Goal: Transaction & Acquisition: Download file/media

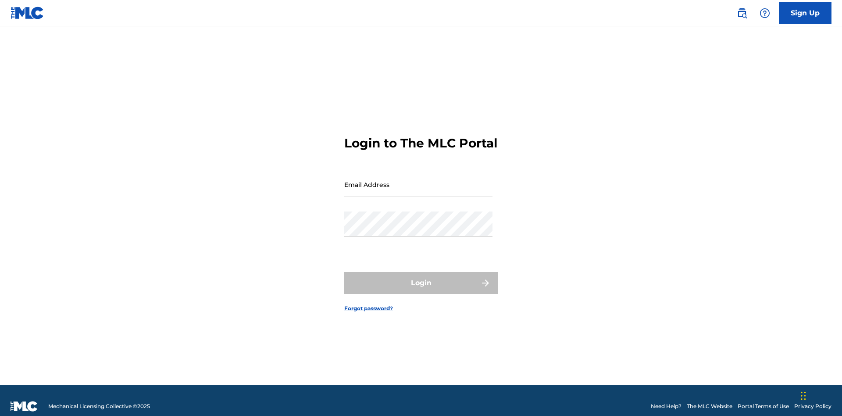
scroll to position [11, 0]
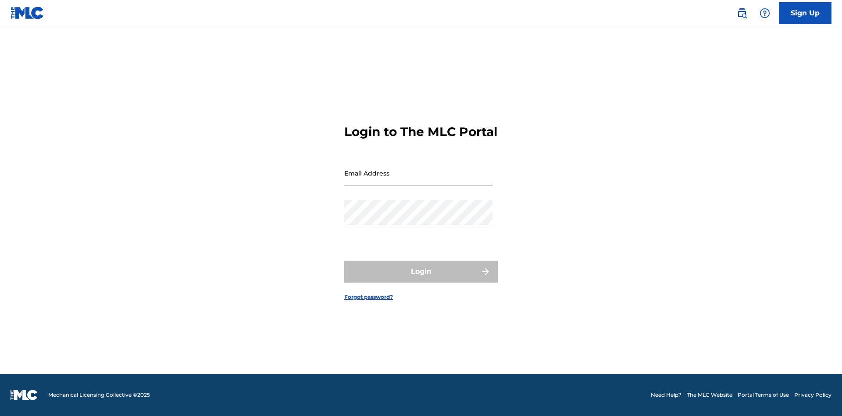
click at [418, 180] on input "Email Address" at bounding box center [418, 172] width 148 height 25
type input "[EMAIL_ADDRESS][DOMAIN_NAME]"
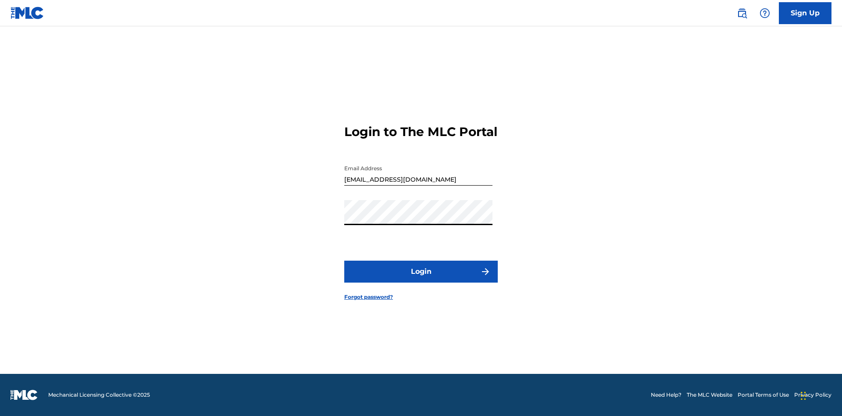
click at [421, 279] on button "Login" at bounding box center [420, 271] width 153 height 22
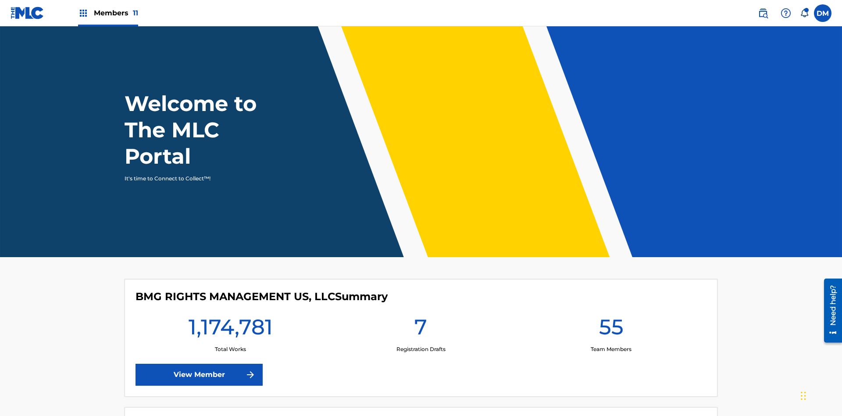
scroll to position [38, 0]
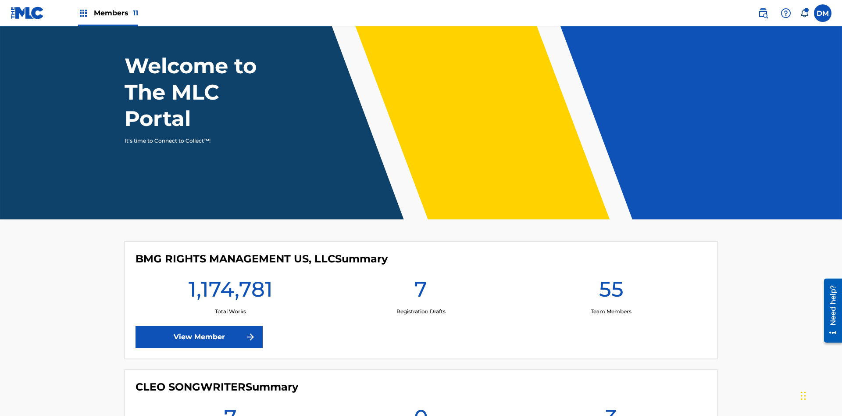
click at [108, 13] on span "Members 11" at bounding box center [116, 13] width 44 height 10
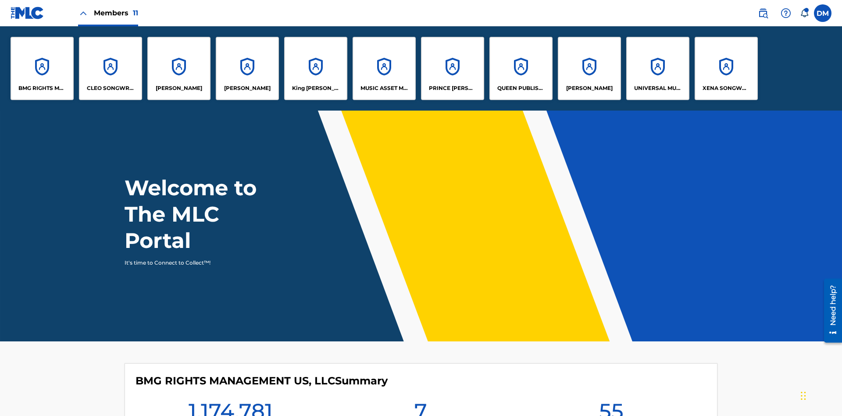
click at [657, 88] on p "UNIVERSAL MUSIC PUB GROUP" at bounding box center [658, 88] width 48 height 8
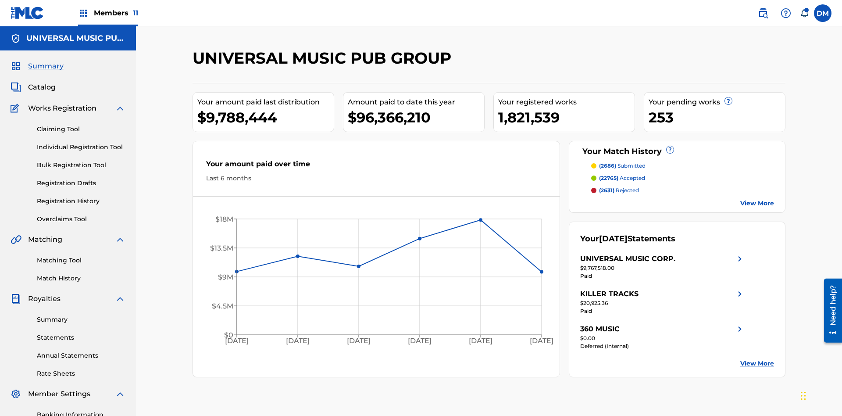
click at [81, 315] on link "Summary" at bounding box center [81, 319] width 89 height 9
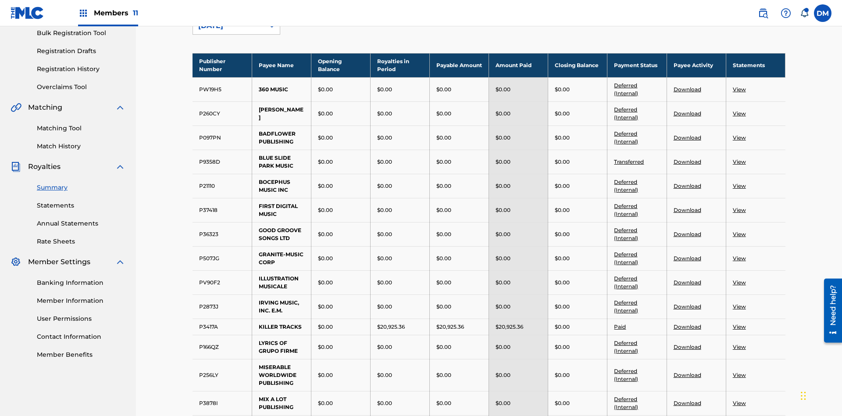
scroll to position [97, 0]
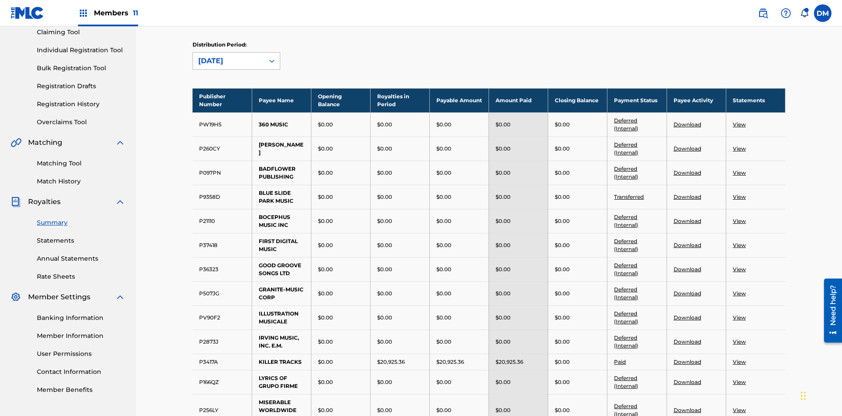
click at [228, 61] on div "[DATE]" at bounding box center [228, 61] width 61 height 11
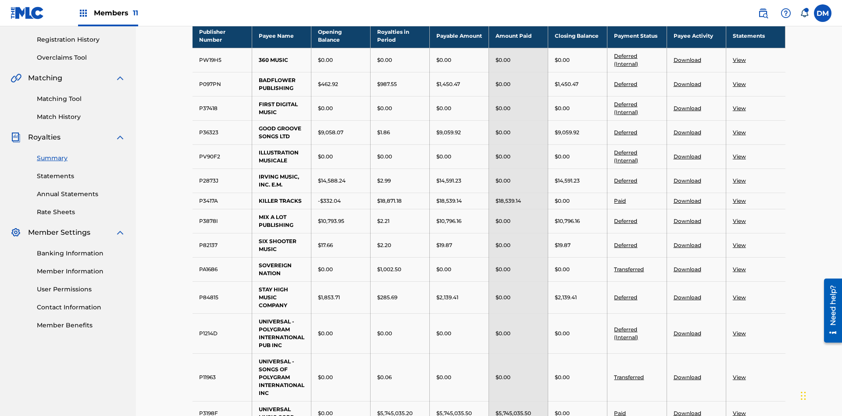
scroll to position [518, 0]
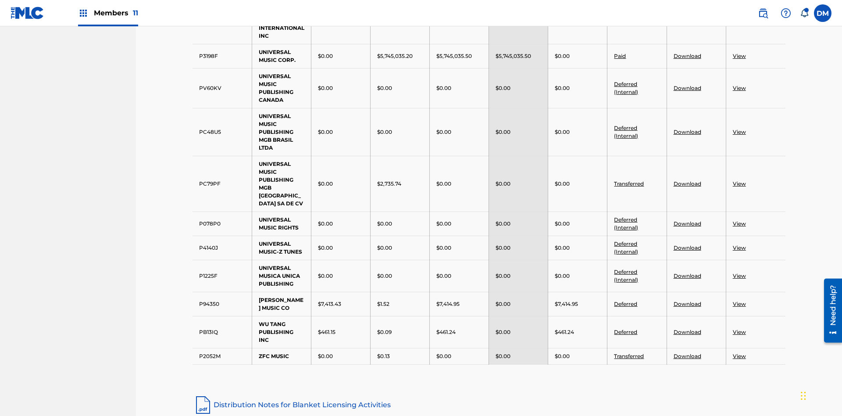
click at [620, 56] on link "Paid" at bounding box center [620, 56] width 12 height 7
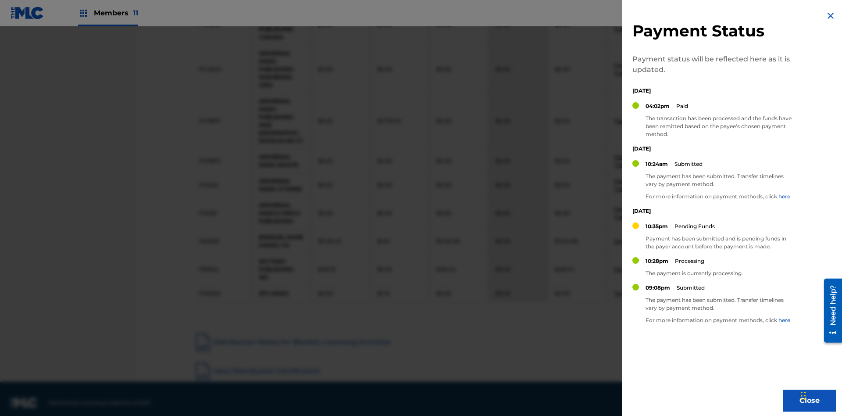
click at [831, 16] on img at bounding box center [830, 16] width 11 height 11
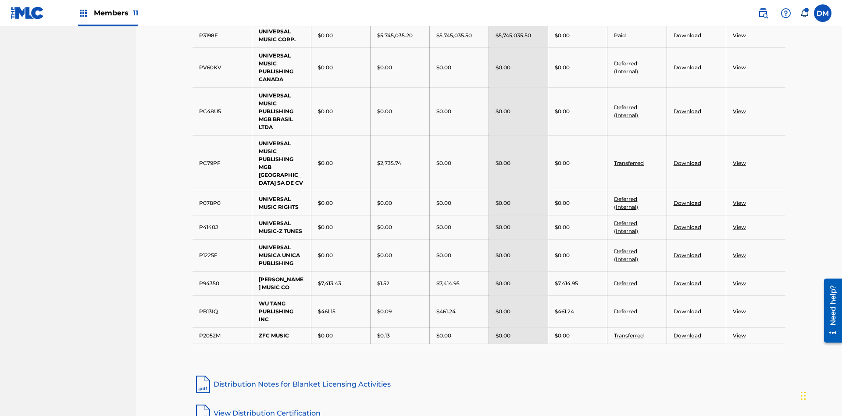
scroll to position [546, 0]
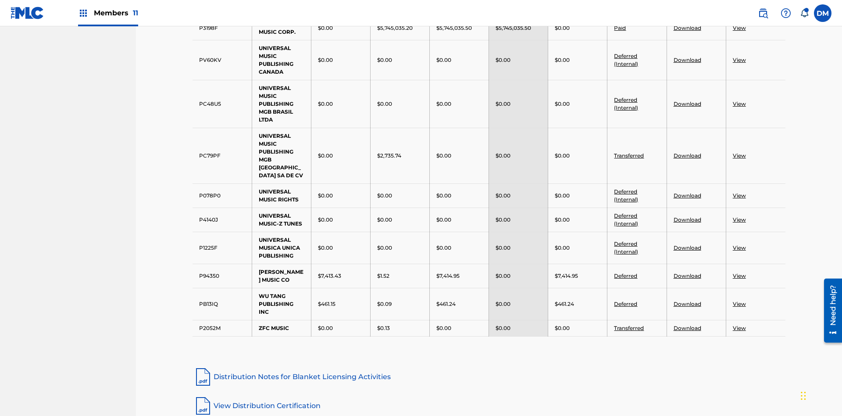
click at [626, 56] on link "Deferred (Internal)" at bounding box center [626, 60] width 24 height 14
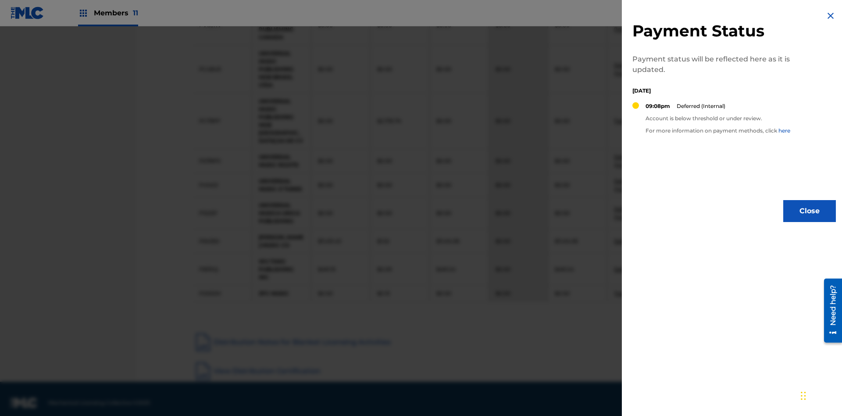
scroll to position [539, 0]
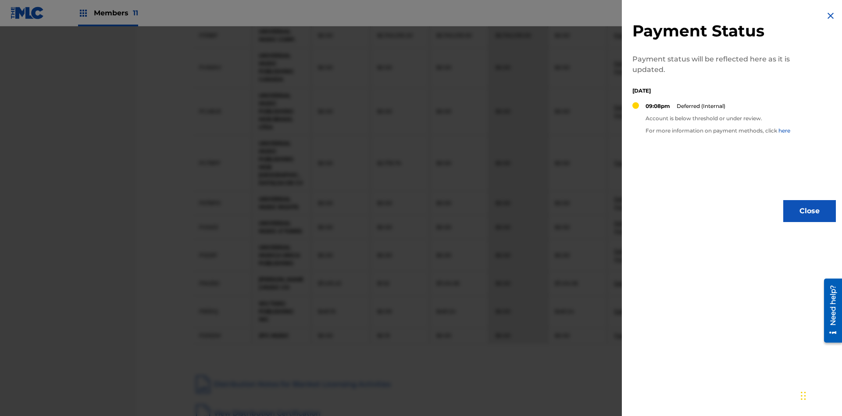
click at [831, 16] on img at bounding box center [830, 16] width 11 height 11
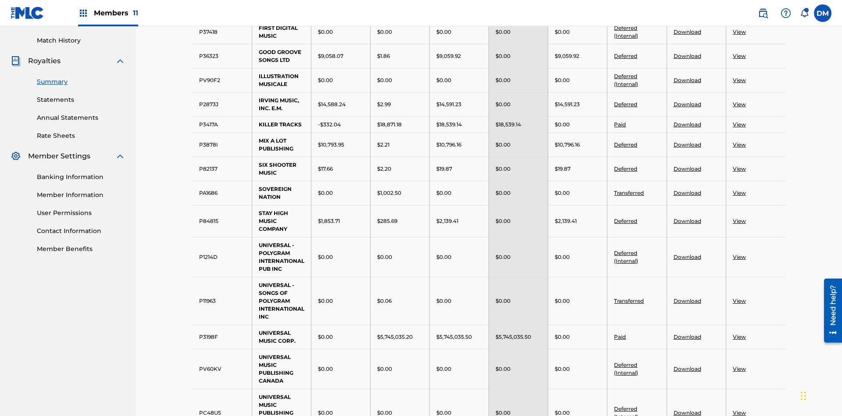
scroll to position [229, 0]
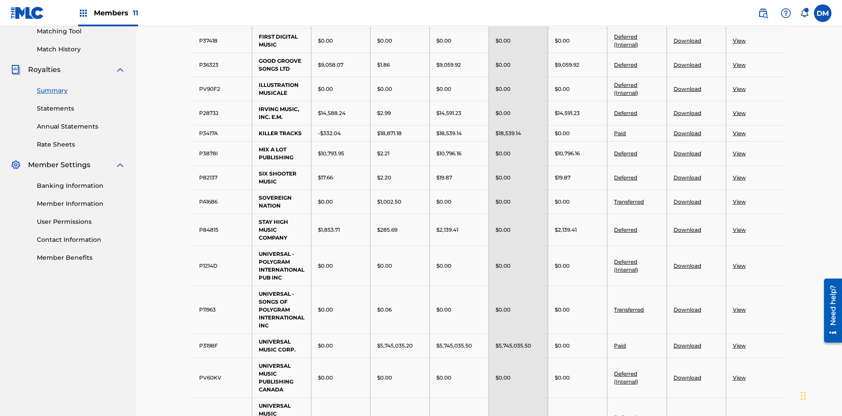
click at [687, 64] on link "Download" at bounding box center [688, 64] width 28 height 7
click at [687, 174] on link "Download" at bounding box center [688, 177] width 28 height 7
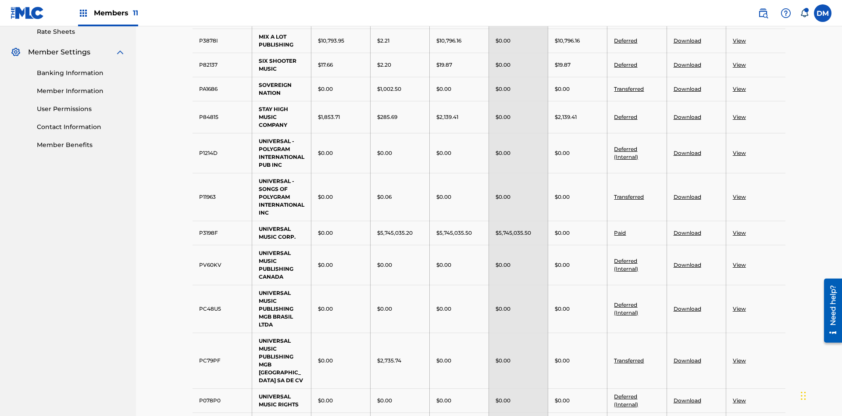
click at [739, 24] on link "View" at bounding box center [739, 20] width 13 height 7
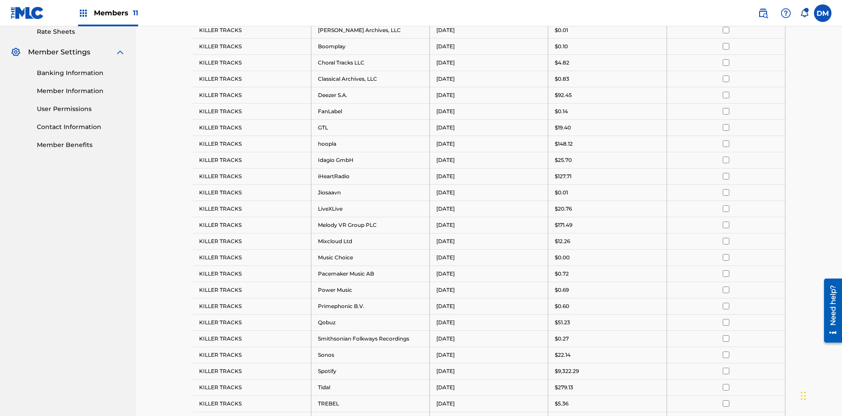
click at [726, 33] on input "checkbox" at bounding box center [726, 30] width 7 height 7
click at [726, 59] on input "checkbox" at bounding box center [726, 62] width 7 height 7
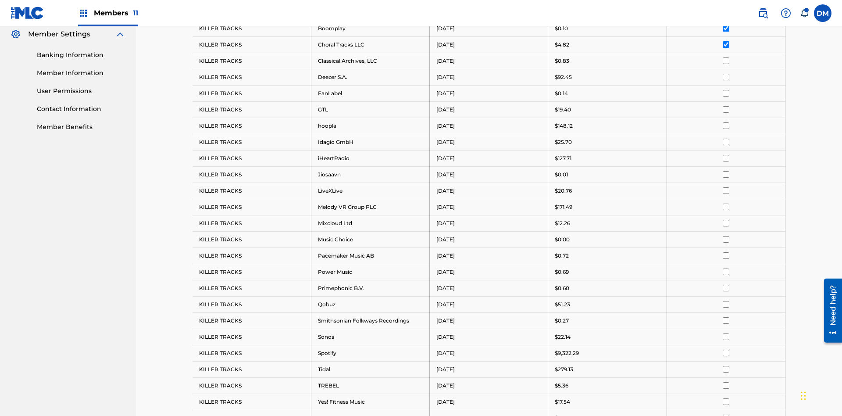
click at [726, 57] on input "checkbox" at bounding box center [726, 60] width 7 height 7
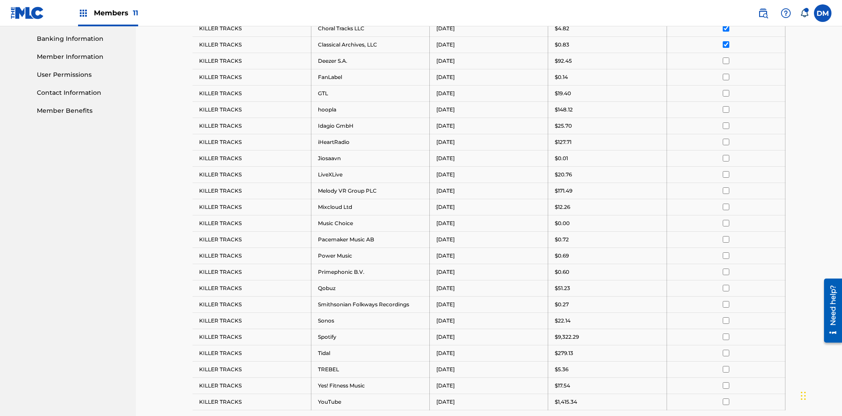
click at [726, 57] on input "checkbox" at bounding box center [726, 60] width 7 height 7
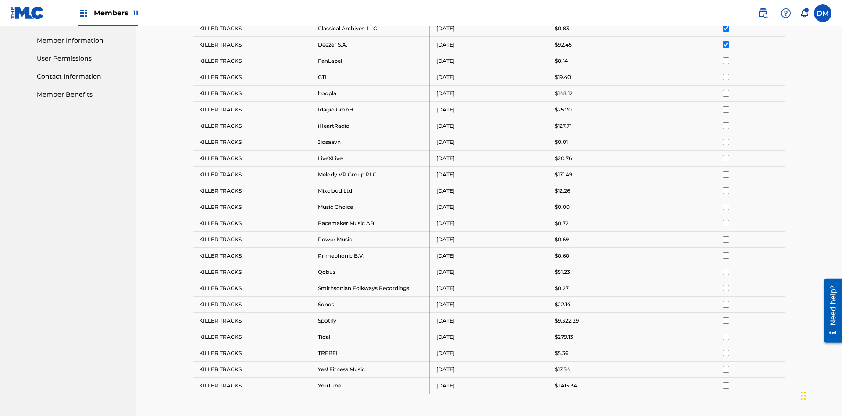
click at [726, 57] on input "checkbox" at bounding box center [726, 60] width 7 height 7
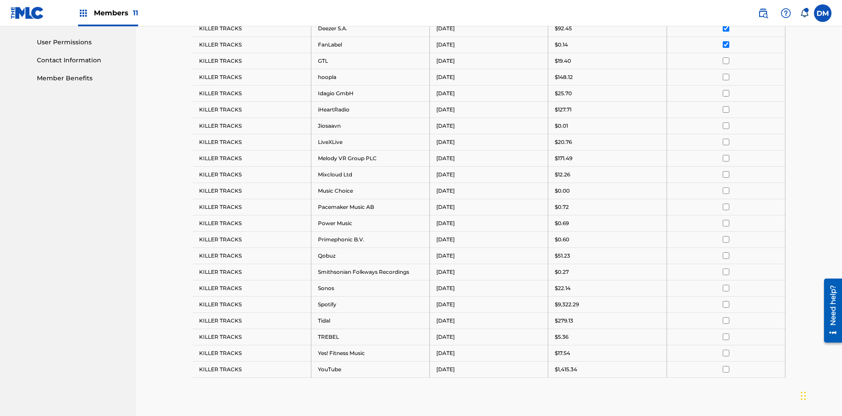
click at [726, 57] on input "checkbox" at bounding box center [726, 60] width 7 height 7
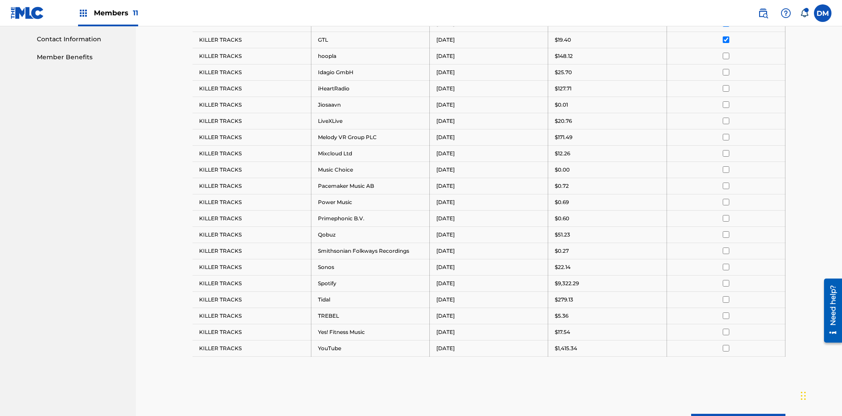
click at [726, 56] on input "checkbox" at bounding box center [726, 56] width 7 height 7
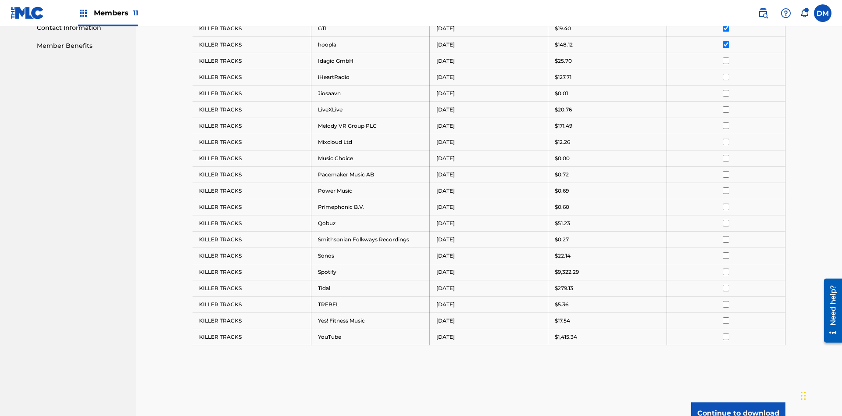
click at [726, 57] on input "checkbox" at bounding box center [726, 60] width 7 height 7
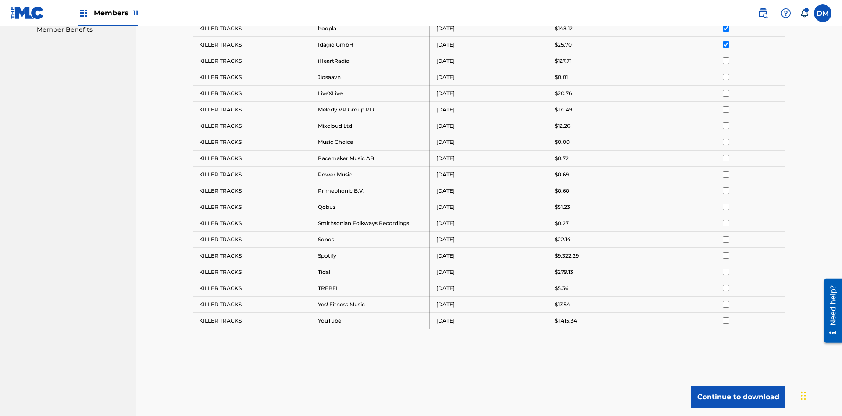
click at [726, 57] on input "checkbox" at bounding box center [726, 60] width 7 height 7
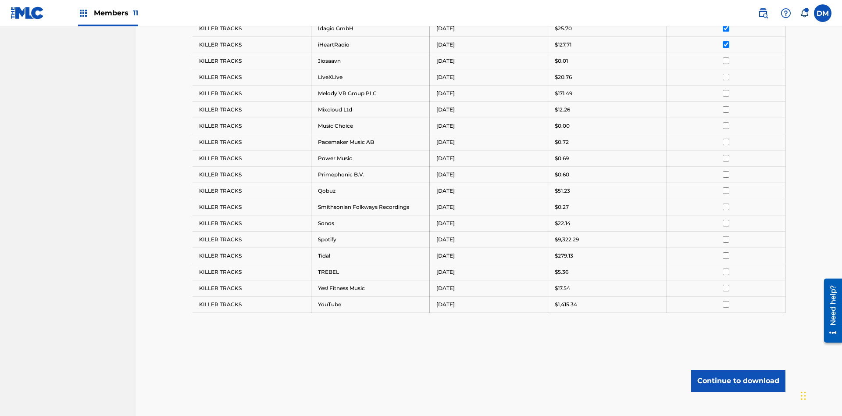
click at [726, 57] on input "checkbox" at bounding box center [726, 60] width 7 height 7
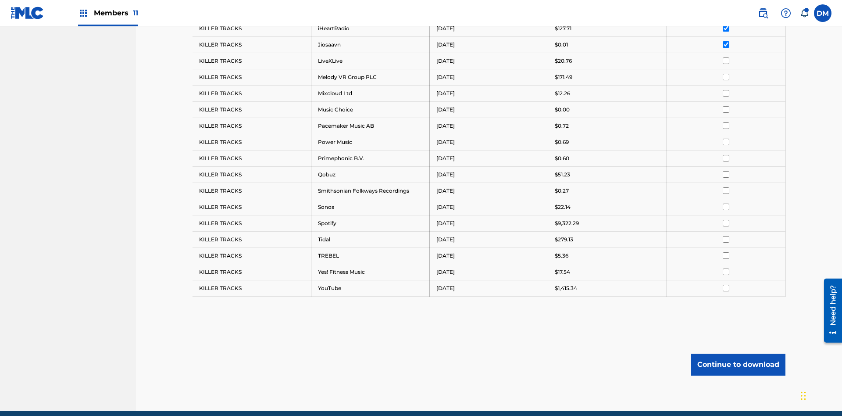
click at [726, 57] on input "checkbox" at bounding box center [726, 60] width 7 height 7
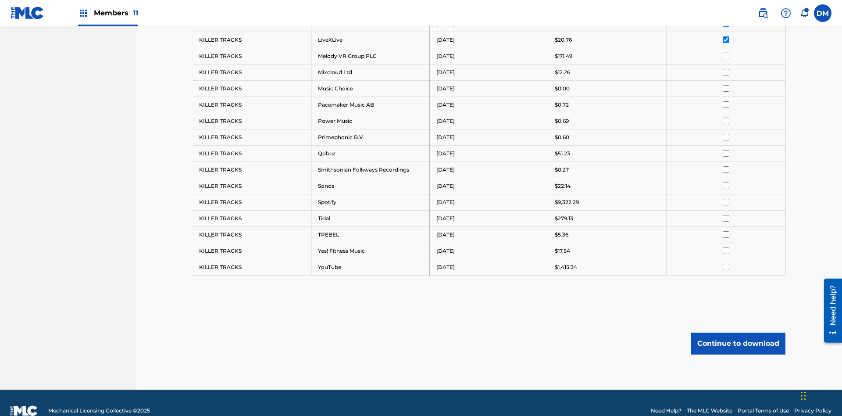
click at [726, 56] on input "checkbox" at bounding box center [726, 56] width 7 height 7
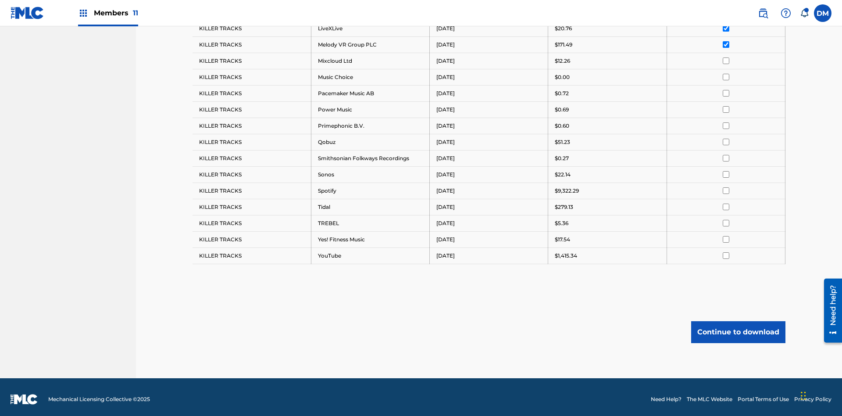
click at [726, 57] on input "checkbox" at bounding box center [726, 60] width 7 height 7
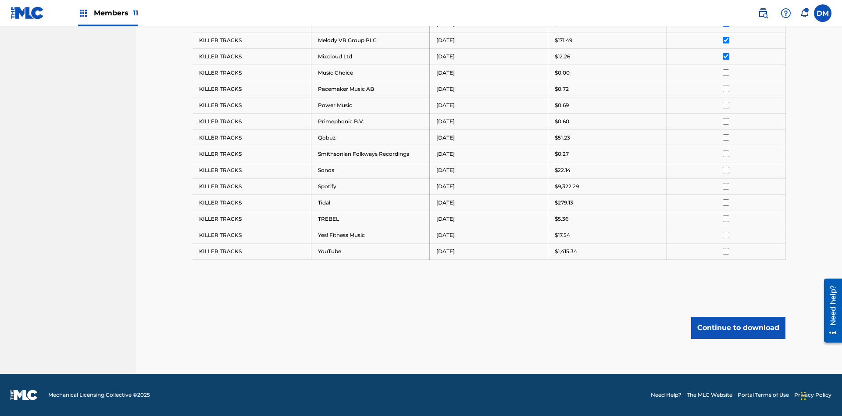
click at [726, 72] on input "checkbox" at bounding box center [726, 72] width 7 height 7
click at [726, 89] on input "checkbox" at bounding box center [726, 89] width 7 height 7
click at [726, 105] on input "checkbox" at bounding box center [726, 105] width 7 height 7
click at [726, 121] on input "checkbox" at bounding box center [726, 121] width 7 height 7
click at [726, 137] on input "checkbox" at bounding box center [726, 137] width 7 height 7
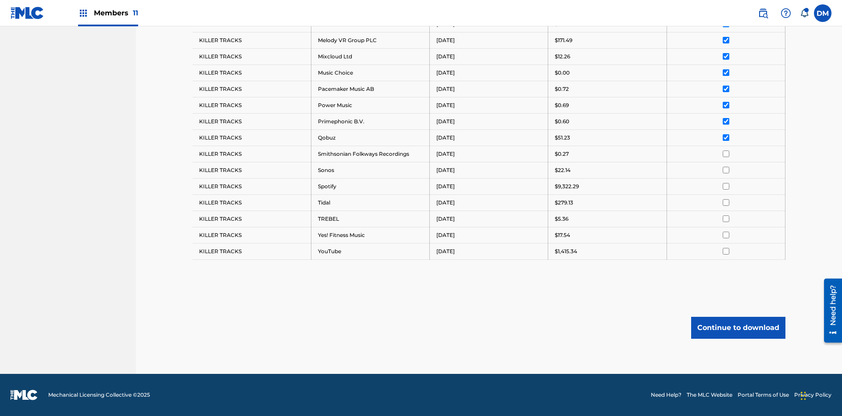
click at [726, 153] on input "checkbox" at bounding box center [726, 153] width 7 height 7
click at [726, 170] on input "checkbox" at bounding box center [726, 170] width 7 height 7
click at [726, 186] on input "checkbox" at bounding box center [726, 186] width 7 height 7
click at [726, 202] on input "checkbox" at bounding box center [726, 202] width 7 height 7
click at [726, 218] on input "checkbox" at bounding box center [726, 218] width 7 height 7
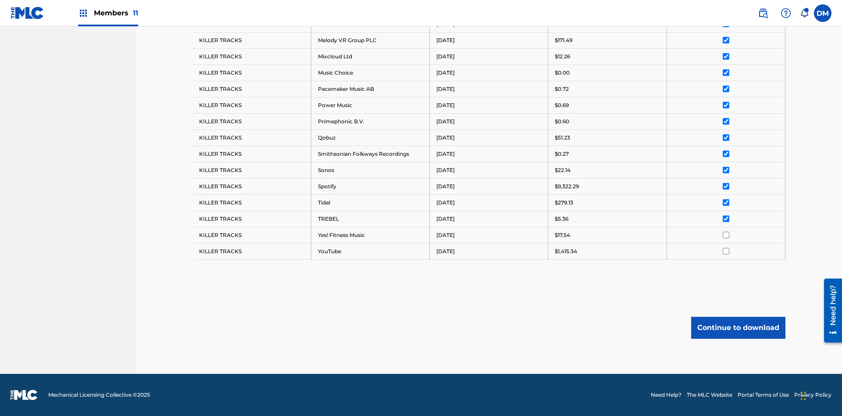
click at [726, 235] on input "checkbox" at bounding box center [726, 235] width 7 height 7
click at [726, 251] on input "checkbox" at bounding box center [726, 251] width 7 height 7
click at [738, 327] on button "Continue to download" at bounding box center [738, 328] width 94 height 22
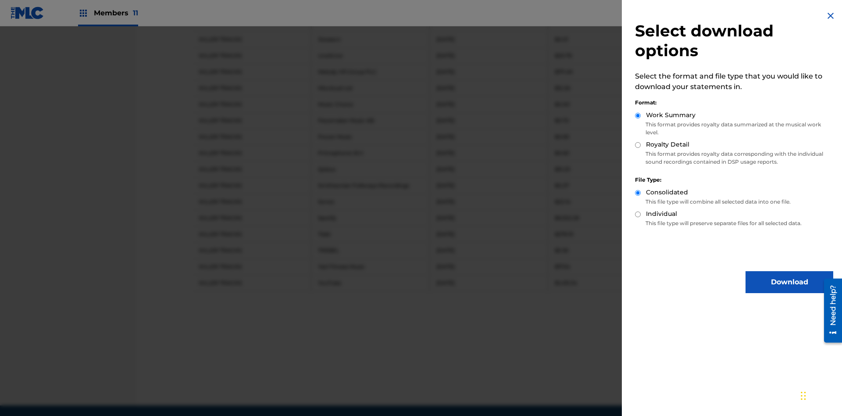
click at [789, 282] on button "Download" at bounding box center [789, 282] width 88 height 22
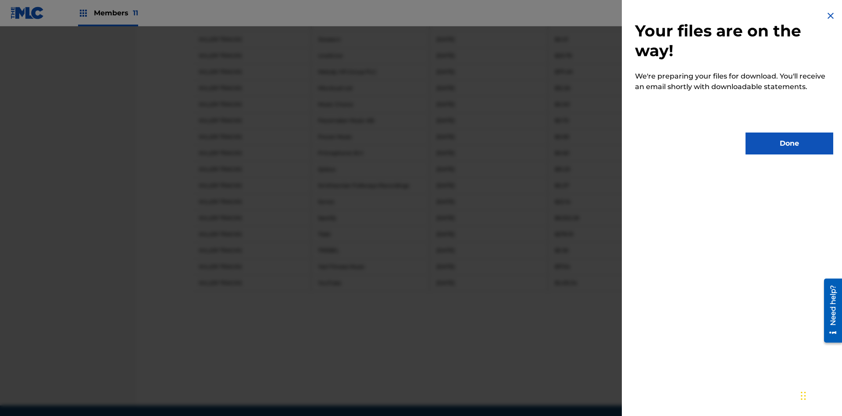
click at [789, 143] on button "Done" at bounding box center [789, 143] width 88 height 22
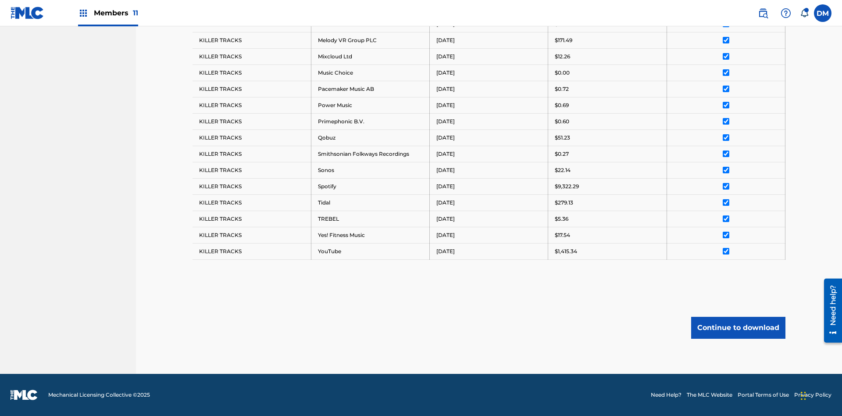
scroll to position [0, 0]
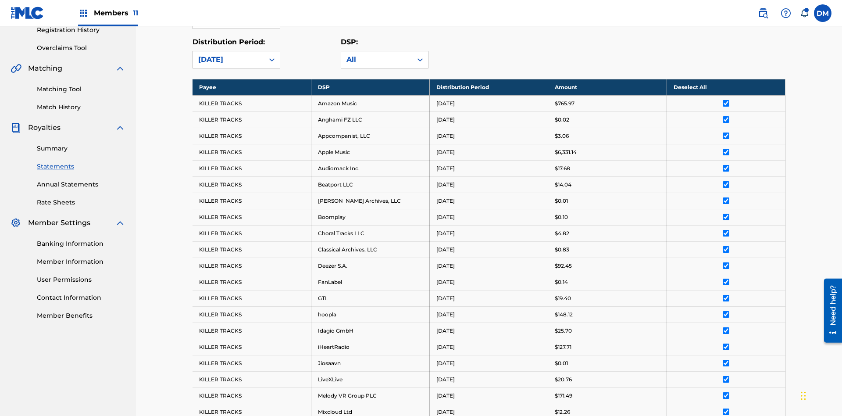
click at [81, 144] on link "Summary" at bounding box center [81, 148] width 89 height 9
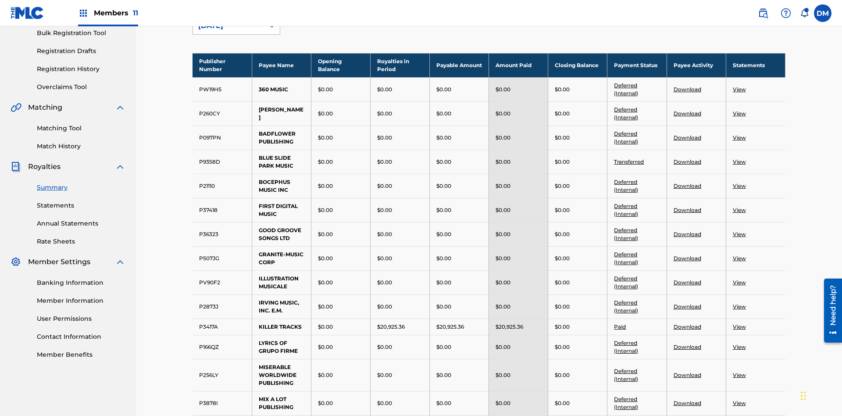
click at [228, 31] on div "[DATE]" at bounding box center [228, 26] width 61 height 11
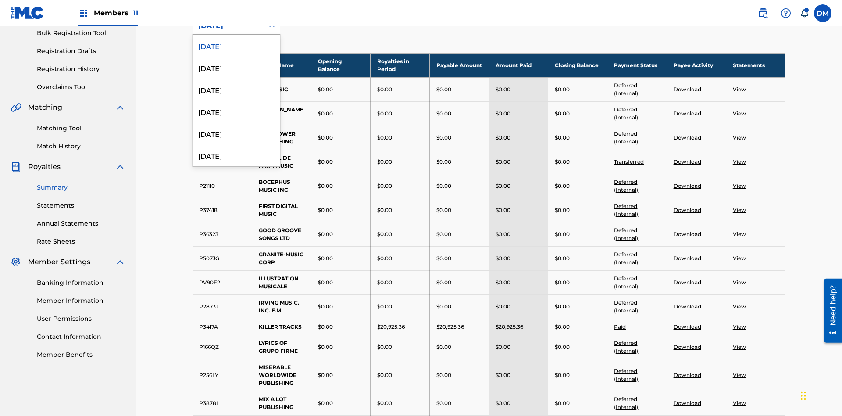
scroll to position [97, 0]
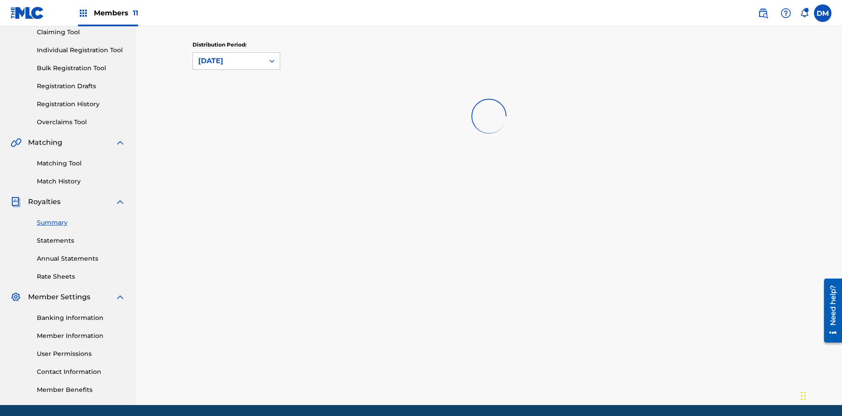
scroll to position [0, 0]
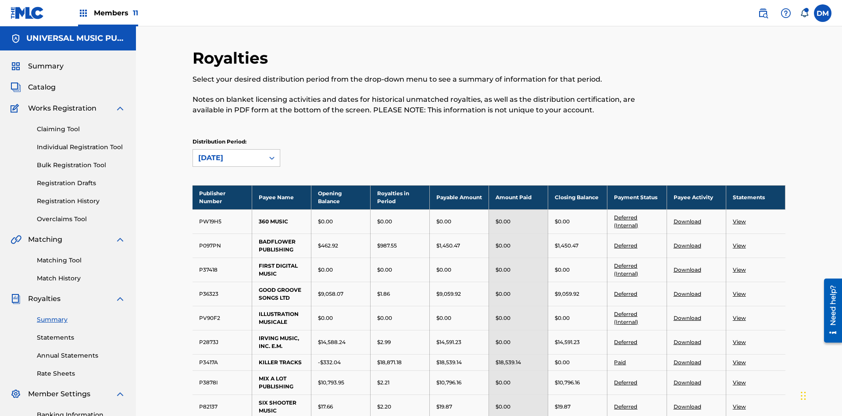
click at [739, 242] on link "View" at bounding box center [739, 245] width 13 height 7
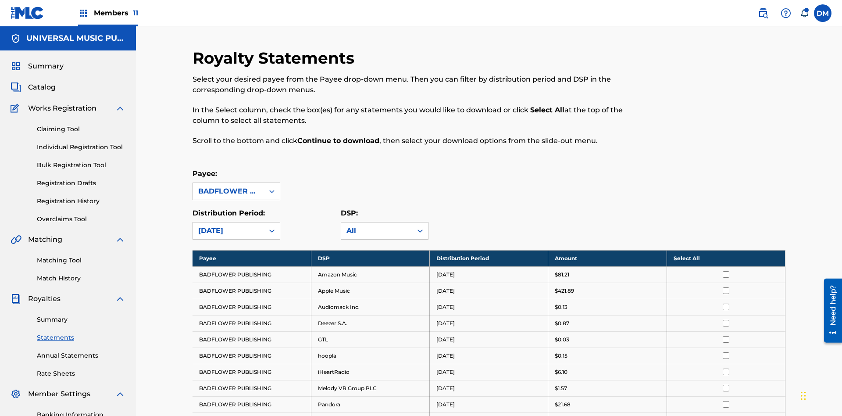
scroll to position [218, 0]
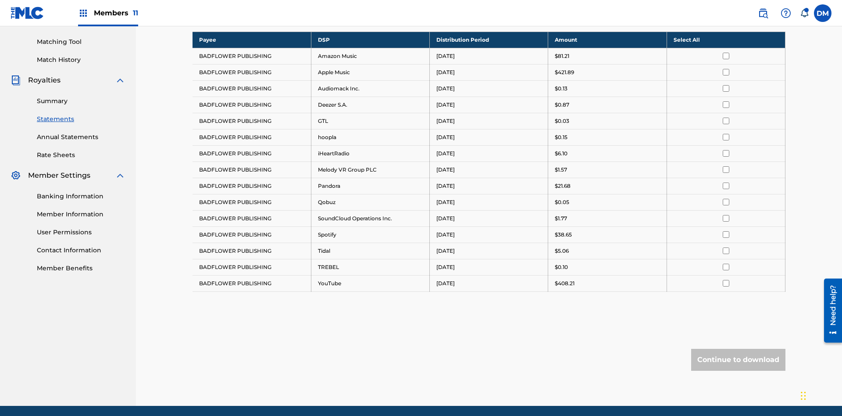
click at [726, 56] on input "checkbox" at bounding box center [726, 56] width 7 height 7
click at [726, 69] on input "checkbox" at bounding box center [726, 72] width 7 height 7
click at [726, 101] on input "checkbox" at bounding box center [726, 104] width 7 height 7
click at [726, 134] on input "checkbox" at bounding box center [726, 137] width 7 height 7
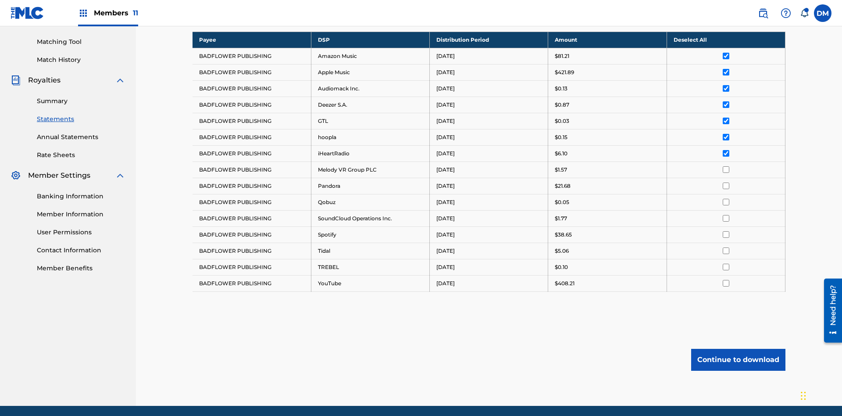
click at [726, 166] on input "checkbox" at bounding box center [726, 169] width 7 height 7
click at [726, 199] on input "checkbox" at bounding box center [726, 202] width 7 height 7
click at [726, 247] on input "checkbox" at bounding box center [726, 250] width 7 height 7
click at [738, 349] on button "Continue to download" at bounding box center [738, 360] width 94 height 22
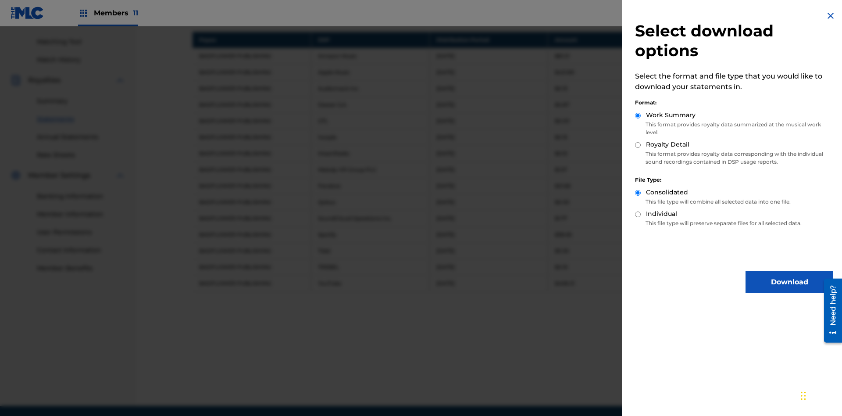
click at [789, 282] on button "Download" at bounding box center [789, 282] width 88 height 22
